Goal: Information Seeking & Learning: Learn about a topic

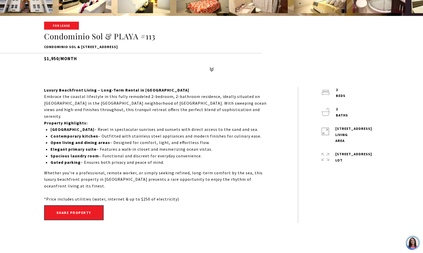
scroll to position [239, 0]
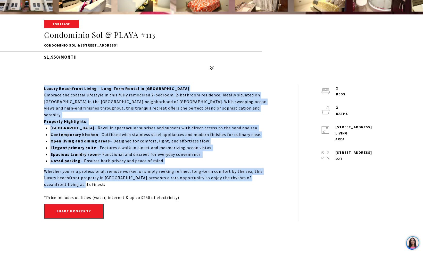
drag, startPoint x: 43, startPoint y: 88, endPoint x: 263, endPoint y: 170, distance: 234.6
click at [263, 170] on div "Luxury Beachfront Living – Long-Term Rental in Rincón Embrace the coastal lifes…" at bounding box center [211, 153] width 360 height 136
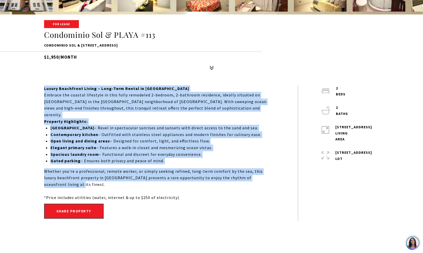
copy div "Luxury Beachfront Living – Long-Term Rental in Rincón Embrace the coastal lifes…"
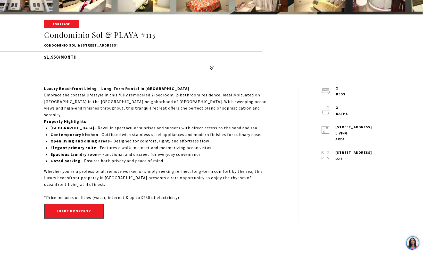
click at [210, 39] on h1 "Condominio Sol & PLAYA #113" at bounding box center [211, 35] width 335 height 10
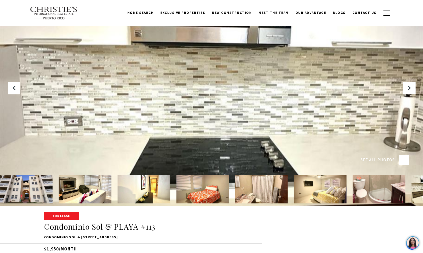
scroll to position [47, 0]
click at [411, 89] on button "Next Slide" at bounding box center [408, 88] width 12 height 12
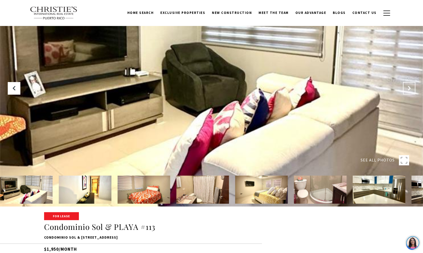
click at [411, 89] on button "Next Slide" at bounding box center [408, 88] width 12 height 12
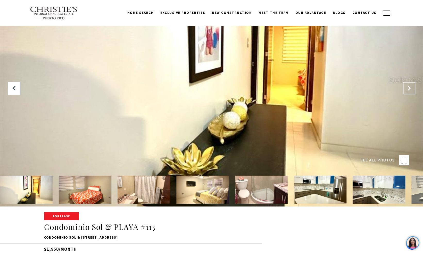
click at [411, 89] on button "Next Slide" at bounding box center [408, 88] width 12 height 12
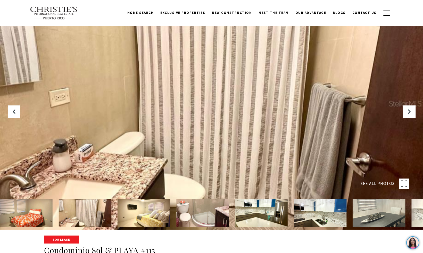
scroll to position [12, 0]
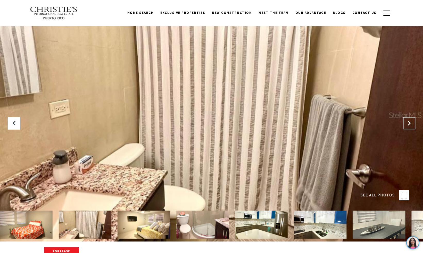
click at [408, 123] on icon "Next Slide" at bounding box center [408, 123] width 5 height 5
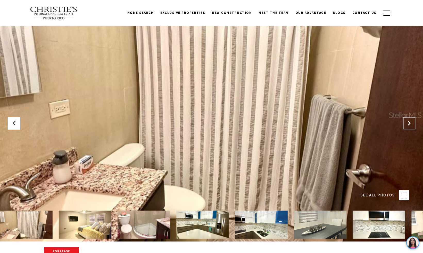
click at [408, 124] on icon "Next Slide" at bounding box center [408, 123] width 5 height 5
click at [408, 127] on button "Next Slide" at bounding box center [408, 123] width 12 height 12
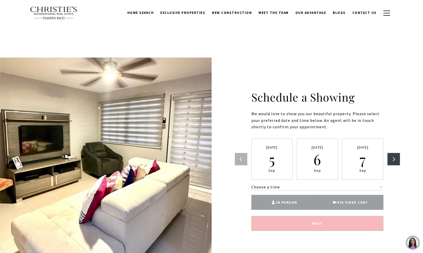
scroll to position [983, 0]
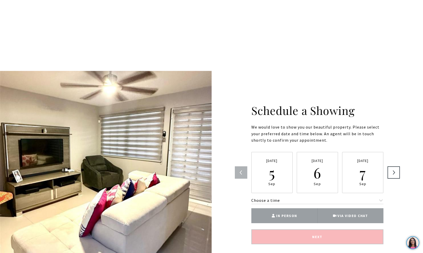
click at [398, 167] on button "Next" at bounding box center [393, 173] width 12 height 12
click at [392, 167] on button "Next" at bounding box center [393, 173] width 12 height 12
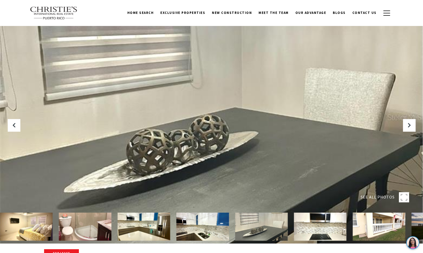
scroll to position [6, 0]
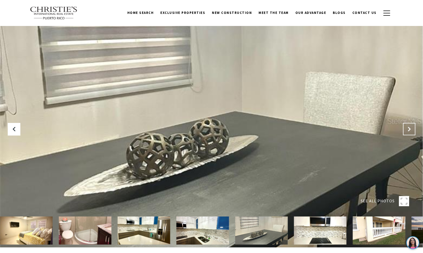
click at [407, 129] on icon "Next Slide" at bounding box center [408, 129] width 5 height 5
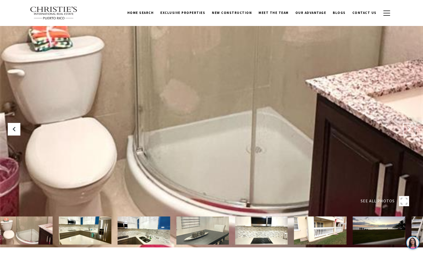
click at [408, 130] on icon "Next Slide" at bounding box center [408, 129] width 5 height 5
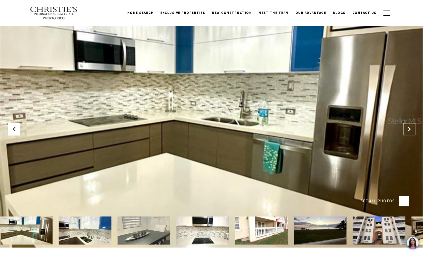
click at [405, 133] on button "Next Slide" at bounding box center [408, 129] width 12 height 12
click at [402, 134] on button "Next Slide" at bounding box center [408, 129] width 12 height 12
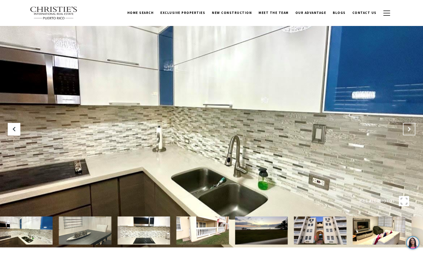
click at [408, 130] on icon "Next Slide" at bounding box center [408, 129] width 5 height 5
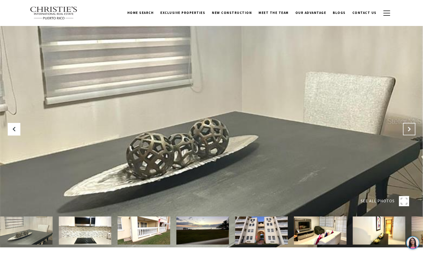
click at [408, 130] on icon "Next Slide" at bounding box center [408, 129] width 5 height 5
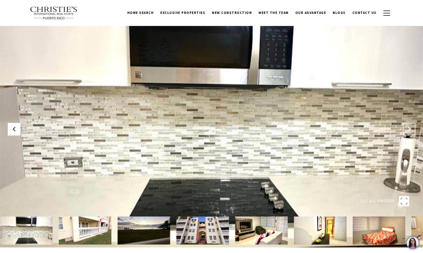
click at [407, 132] on button "Next Slide" at bounding box center [408, 129] width 12 height 12
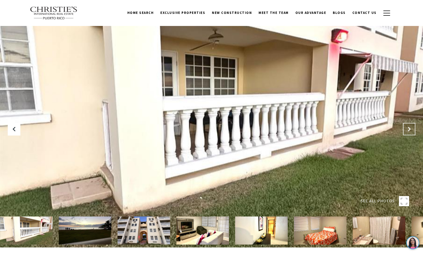
click at [408, 130] on icon "Next Slide" at bounding box center [408, 129] width 5 height 5
click at [408, 129] on icon "Next Slide" at bounding box center [408, 129] width 5 height 5
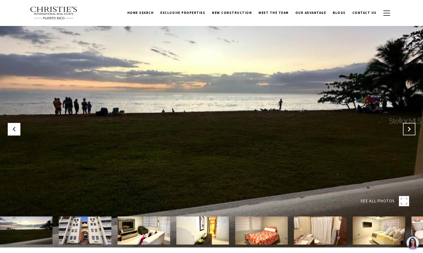
click at [408, 129] on icon "Next Slide" at bounding box center [408, 129] width 5 height 5
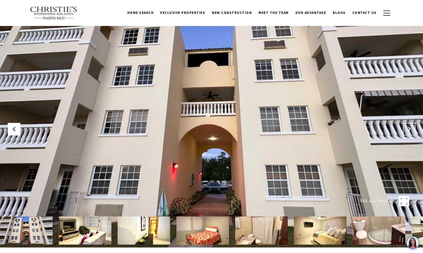
click at [407, 130] on icon "Next Slide" at bounding box center [408, 129] width 5 height 5
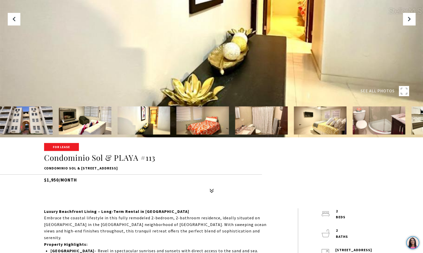
scroll to position [291, 0]
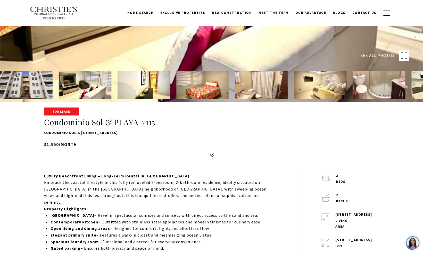
scroll to position [133, 0]
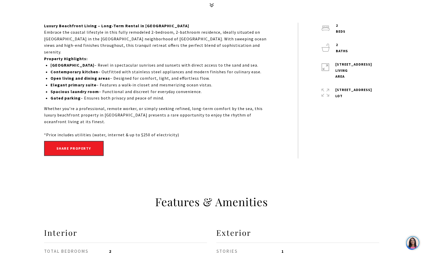
scroll to position [300, 0]
